Goal: Browse casually: Explore the website without a specific task or goal

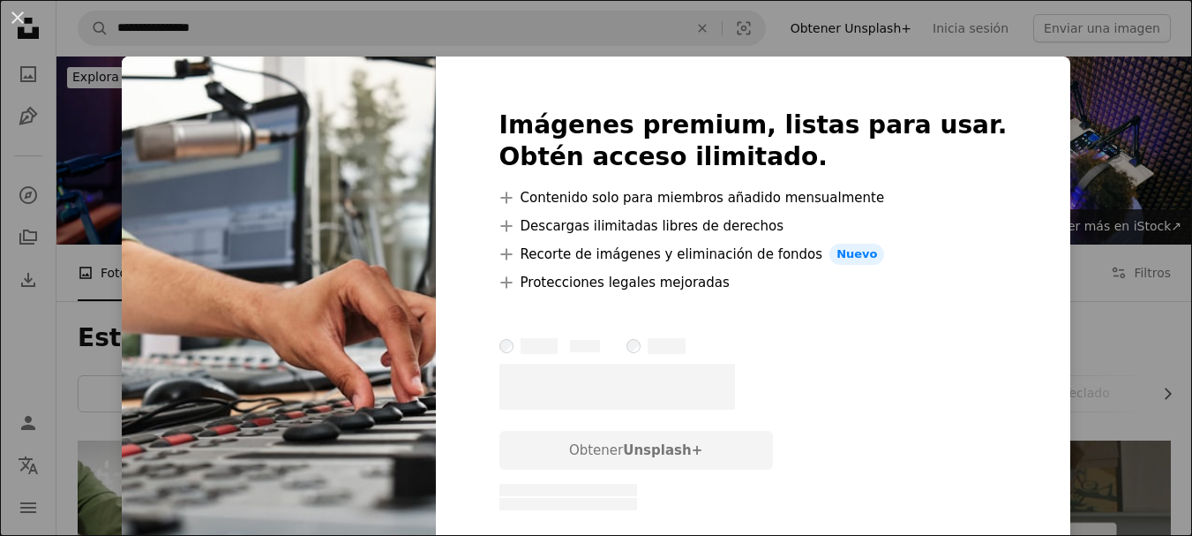
scroll to position [168, 0]
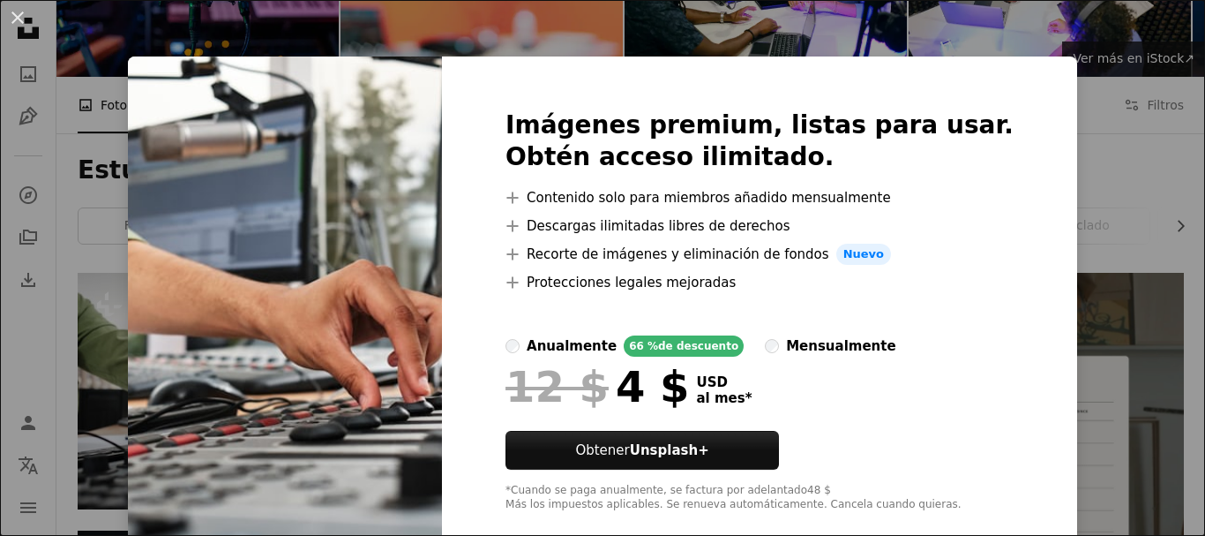
click at [1095, 192] on div "An X shape Imágenes premium, listas para usar. Obtén acceso ilimitado. A plus s…" at bounding box center [602, 268] width 1205 height 536
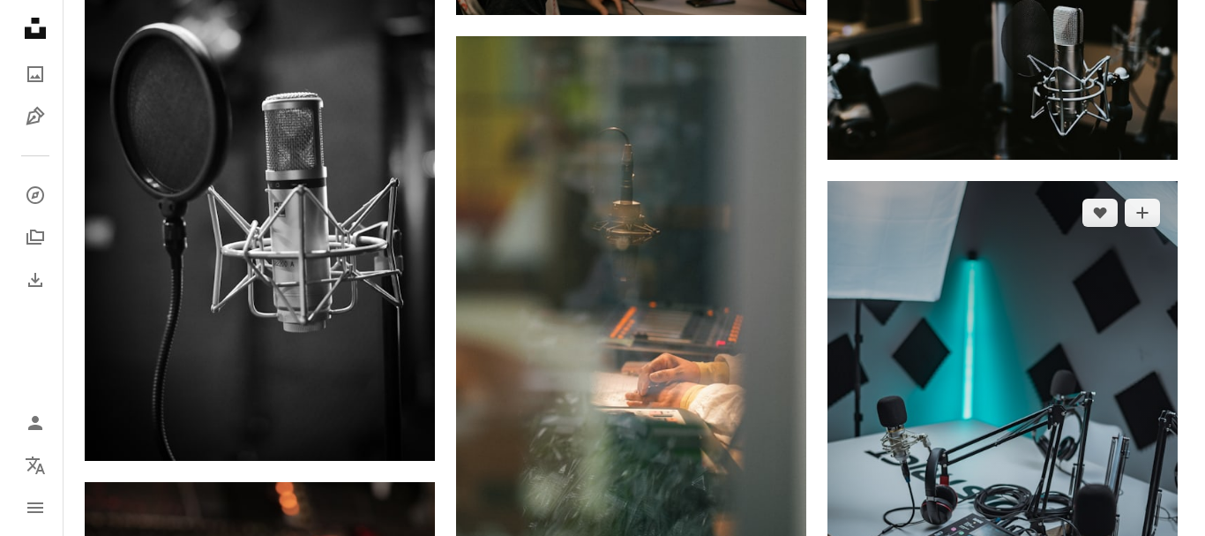
scroll to position [1758, 0]
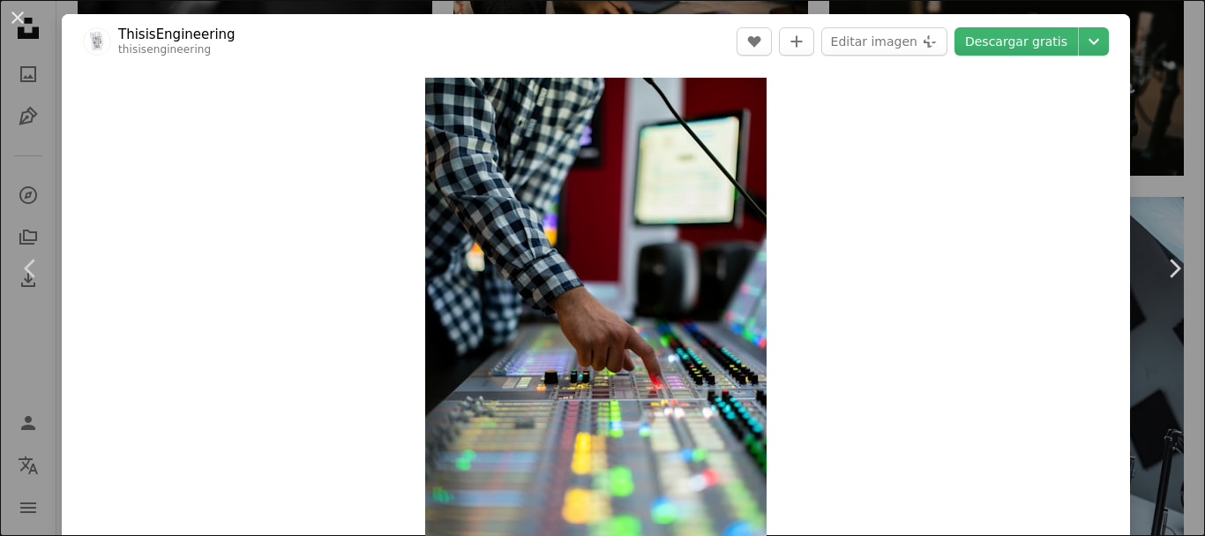
click at [1008, 183] on div "Zoom in" at bounding box center [596, 333] width 1069 height 529
click at [16, 14] on button "An X shape" at bounding box center [17, 17] width 21 height 21
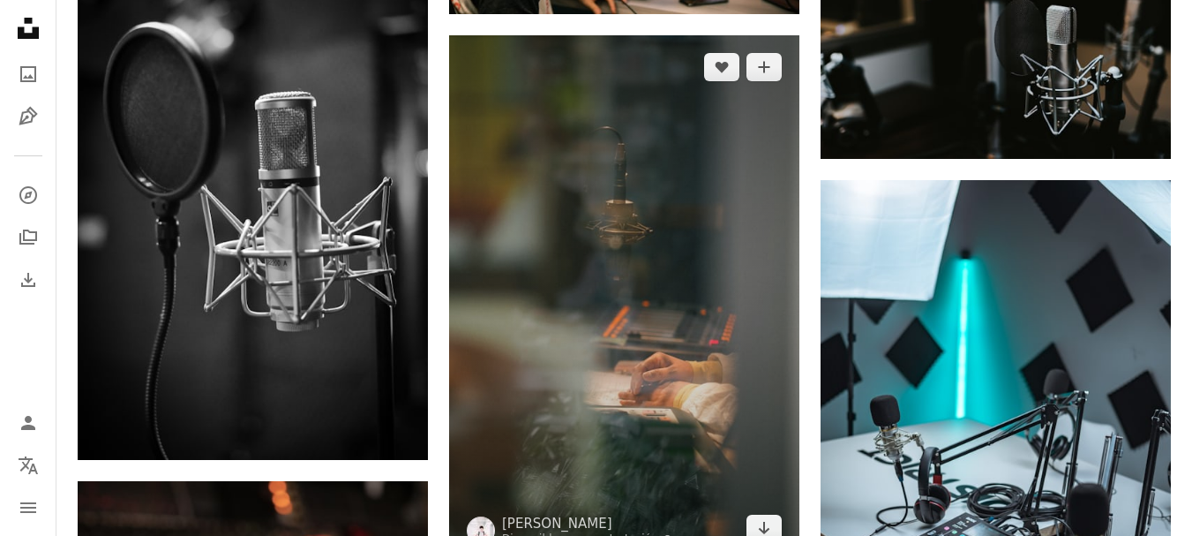
click at [664, 245] on img at bounding box center [624, 298] width 350 height 526
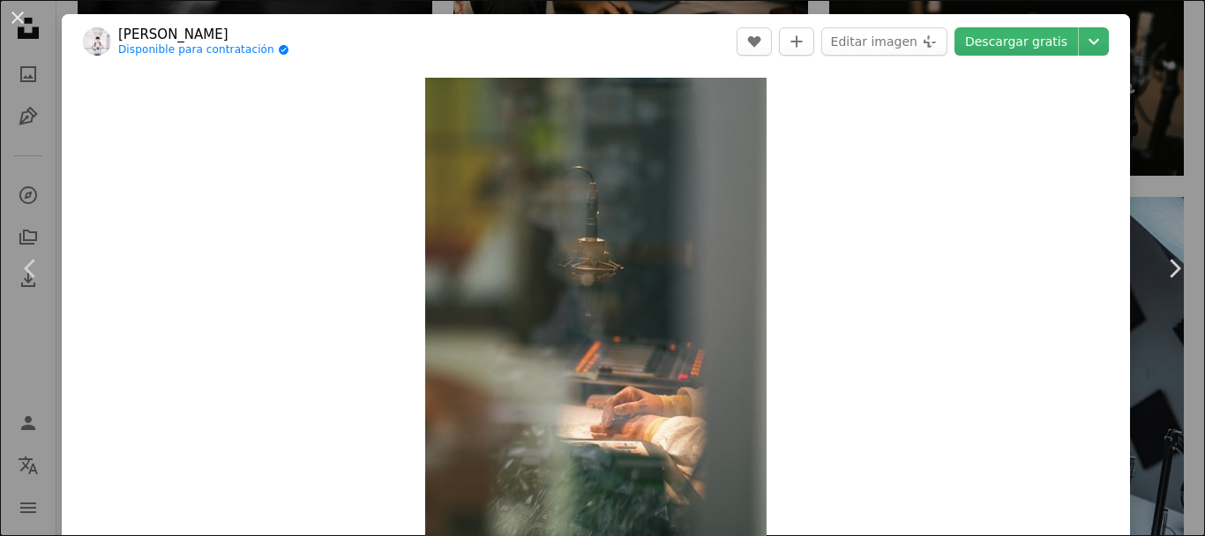
click at [285, 221] on div "Zoom in" at bounding box center [596, 333] width 1069 height 529
